Goal: Complete application form

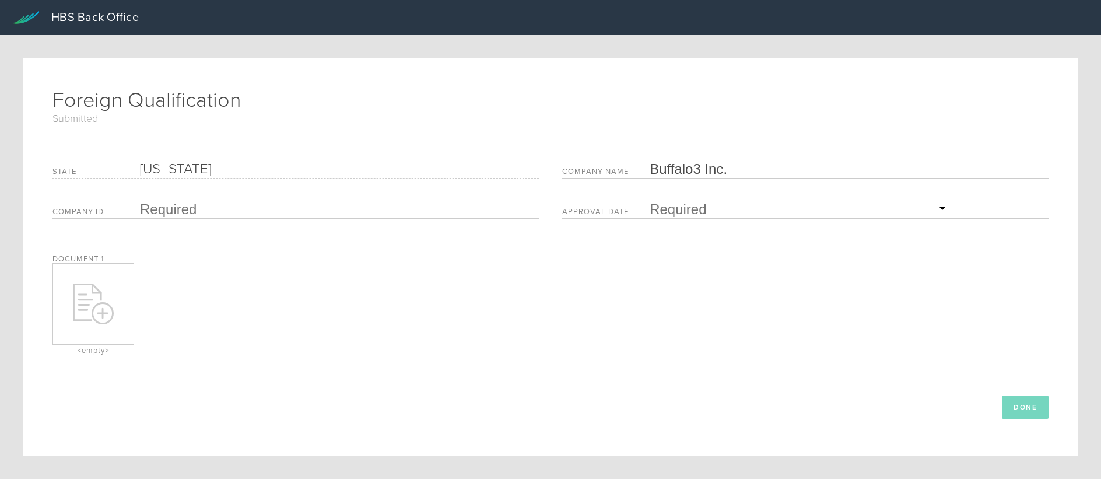
click at [96, 309] on icon at bounding box center [93, 303] width 41 height 41
type input "C:\fakepath\Approved ND FQ.pdf"
click at [154, 202] on input "text" at bounding box center [336, 209] width 393 height 17
type input "0007151865"
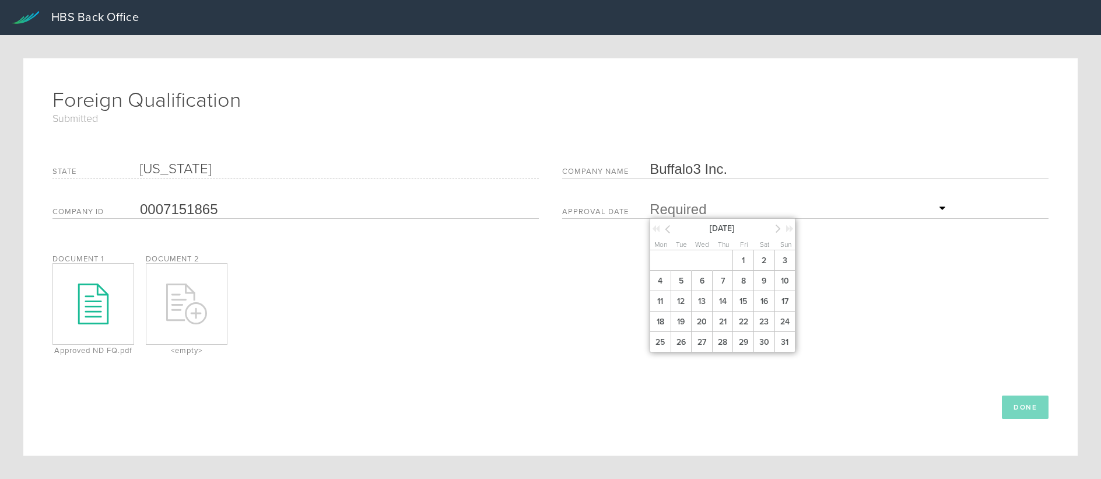
click at [674, 205] on input "text" at bounding box center [800, 209] width 300 height 17
click at [650, 335] on span "25" at bounding box center [660, 342] width 21 height 20
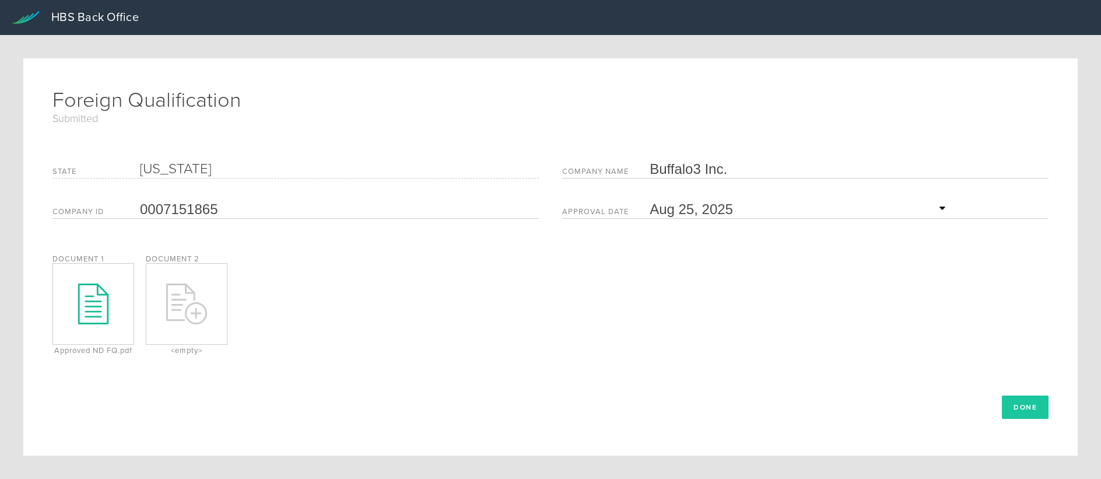
click at [1023, 404] on button "Done" at bounding box center [1025, 406] width 47 height 23
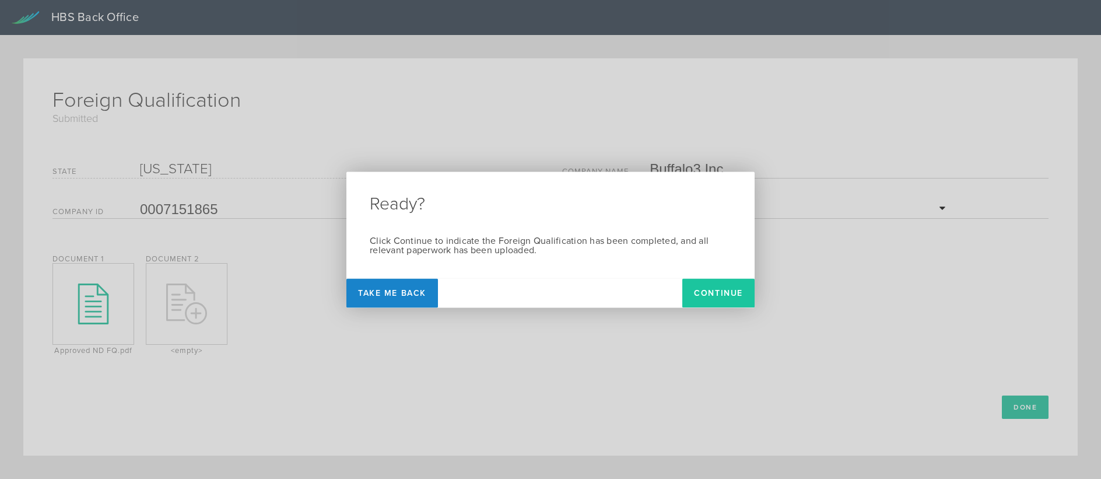
click at [721, 288] on button "Continue" at bounding box center [718, 292] width 72 height 29
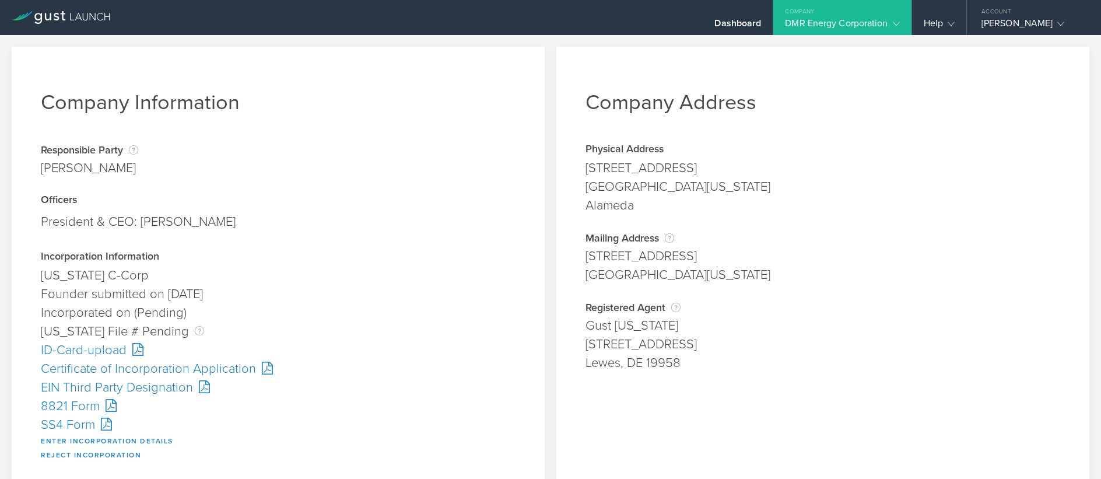
click at [197, 366] on div "Certificate of Incorporation Application" at bounding box center [278, 368] width 475 height 19
